Goal: Navigation & Orientation: Find specific page/section

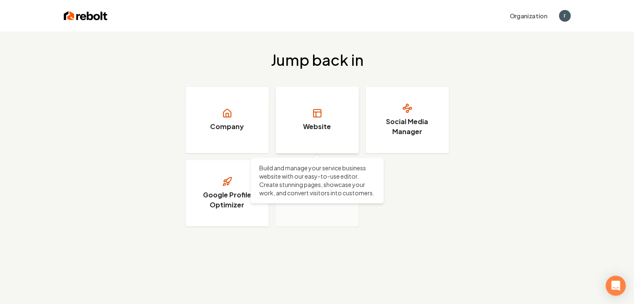
click at [314, 123] on h3 "Website" at bounding box center [317, 127] width 28 height 10
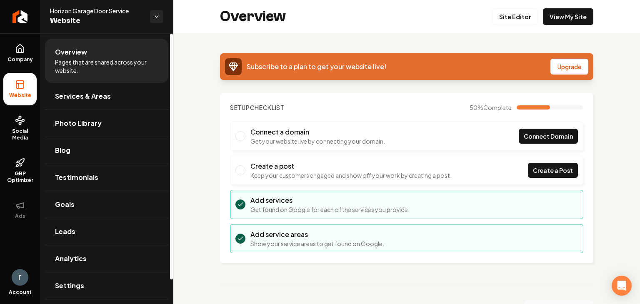
click at [17, 274] on img "Open user button" at bounding box center [20, 277] width 17 height 17
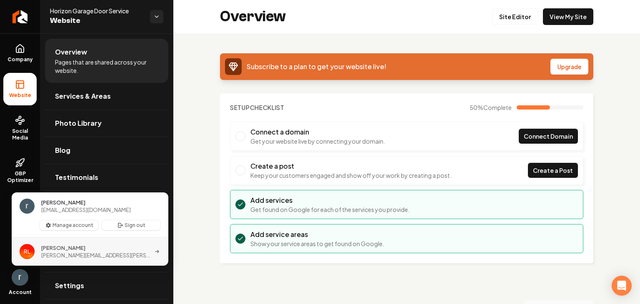
click at [68, 250] on span "[PERSON_NAME]" at bounding box center [63, 247] width 44 height 7
